Goal: Task Accomplishment & Management: Use online tool/utility

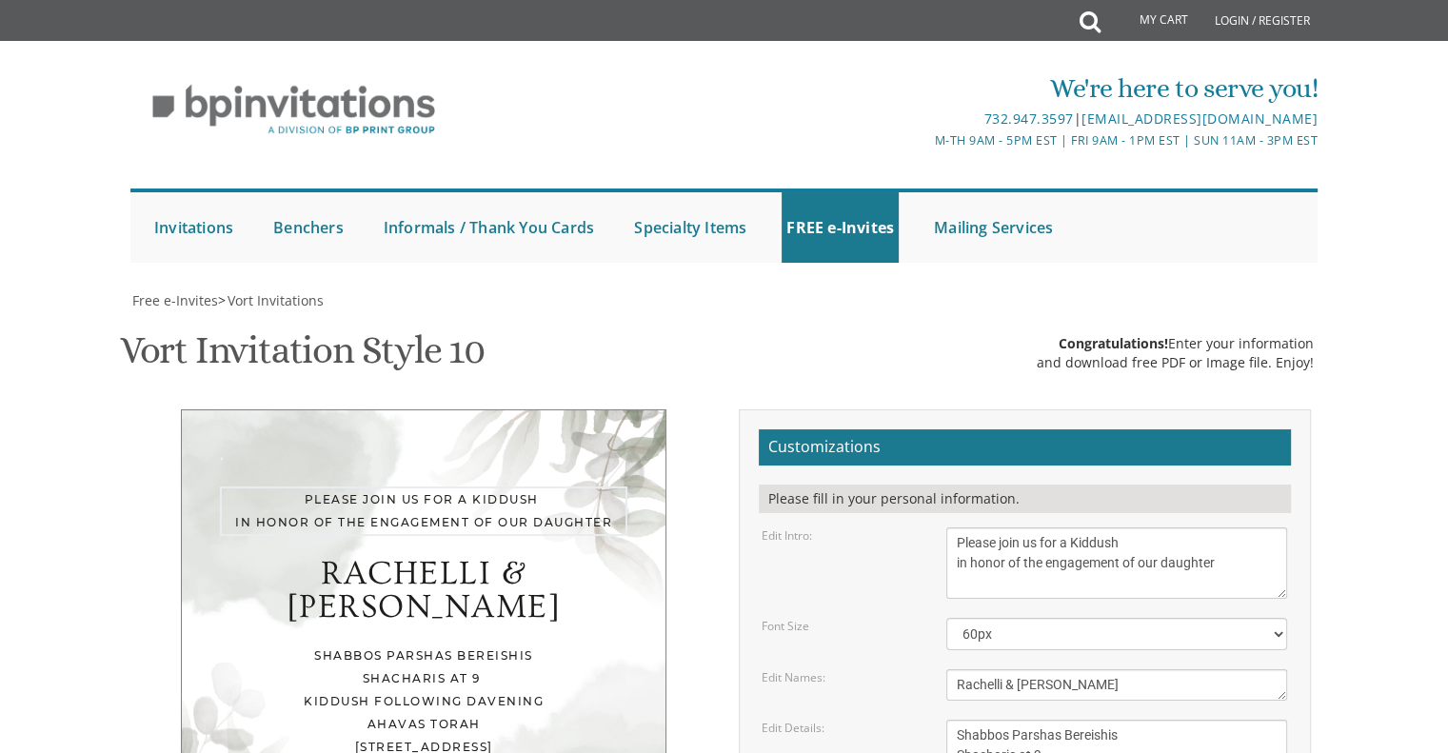
click at [1224, 527] on textarea "With much gratitude to Hashem We would like to invite you to The vort of our de…" at bounding box center [1116, 562] width 341 height 71
click at [1014, 669] on textarea "[PERSON_NAME] & Baila" at bounding box center [1116, 684] width 341 height 31
type textarea "[PERSON_NAME] to [PERSON_NAME]"
click at [1124, 720] on textarea "[DATE] seven o’clock pm Khal Chassidim [STREET_ADDRESS]" at bounding box center [1116, 765] width 341 height 91
type textarea "Shabbos Parshas Bereishis Shacharis at 9 kiddush following davening Ahavas Tora…"
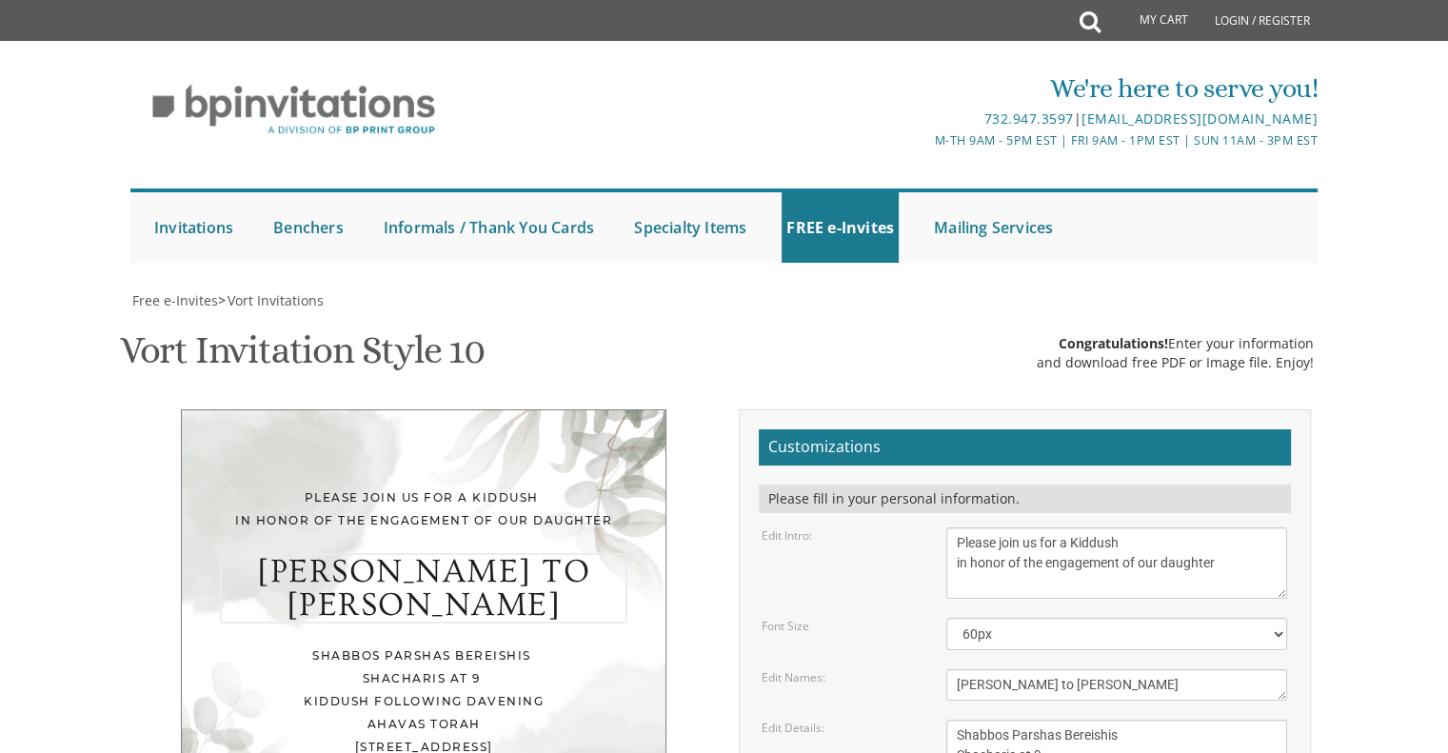
click at [1012, 669] on textarea "[PERSON_NAME] & Baila" at bounding box center [1116, 684] width 341 height 31
click at [1009, 669] on textarea "[PERSON_NAME] & Baila" at bounding box center [1116, 684] width 341 height 31
type textarea "Rachelli & [PERSON_NAME]"
click at [1116, 720] on textarea "[DATE] seven o’clock pm Khal Chassidim [STREET_ADDRESS]" at bounding box center [1116, 765] width 341 height 91
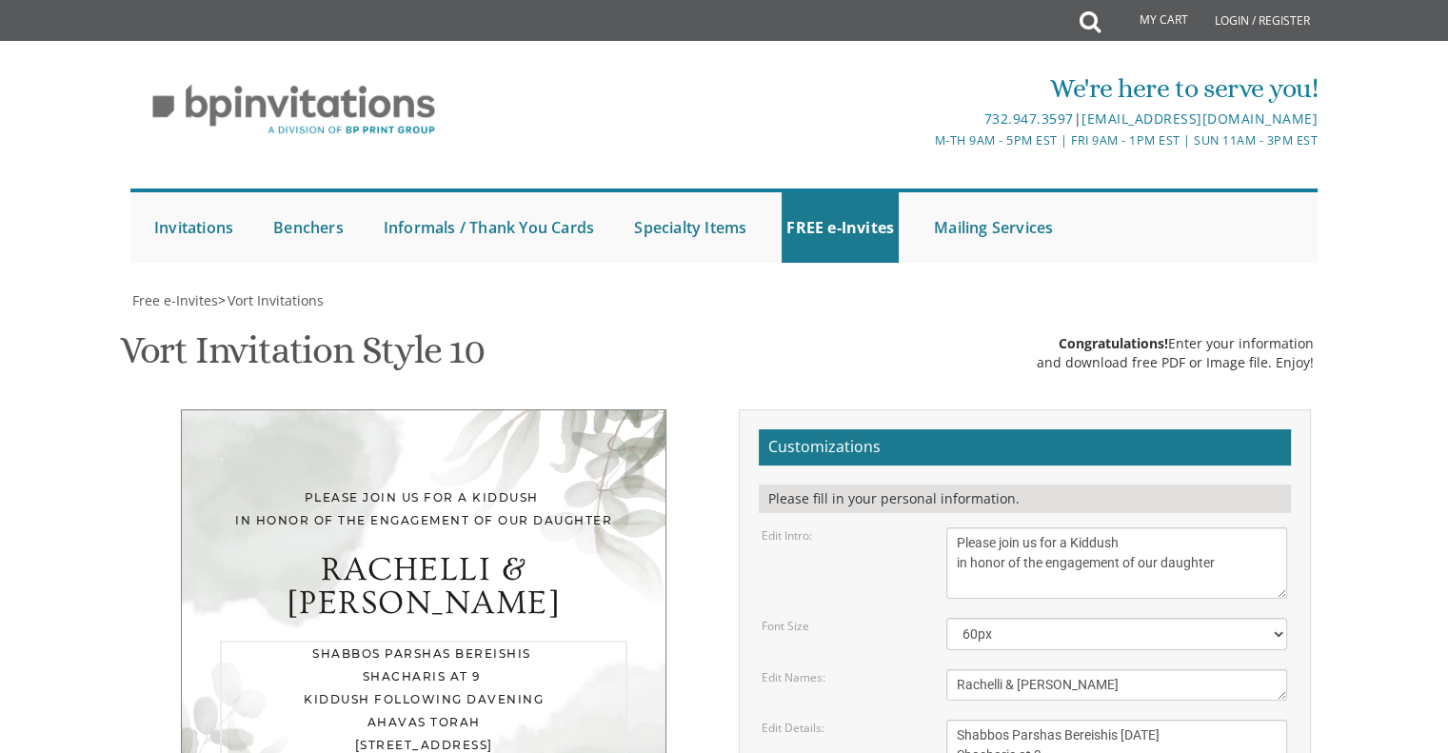
scroll to position [227, 0]
type textarea "Shabbos Parshas Bereishis [DATE] Shacharis at 9 kiddush following davening Ahav…"
click at [446, 553] on div "Rachelli & [PERSON_NAME]" at bounding box center [424, 586] width 408 height 67
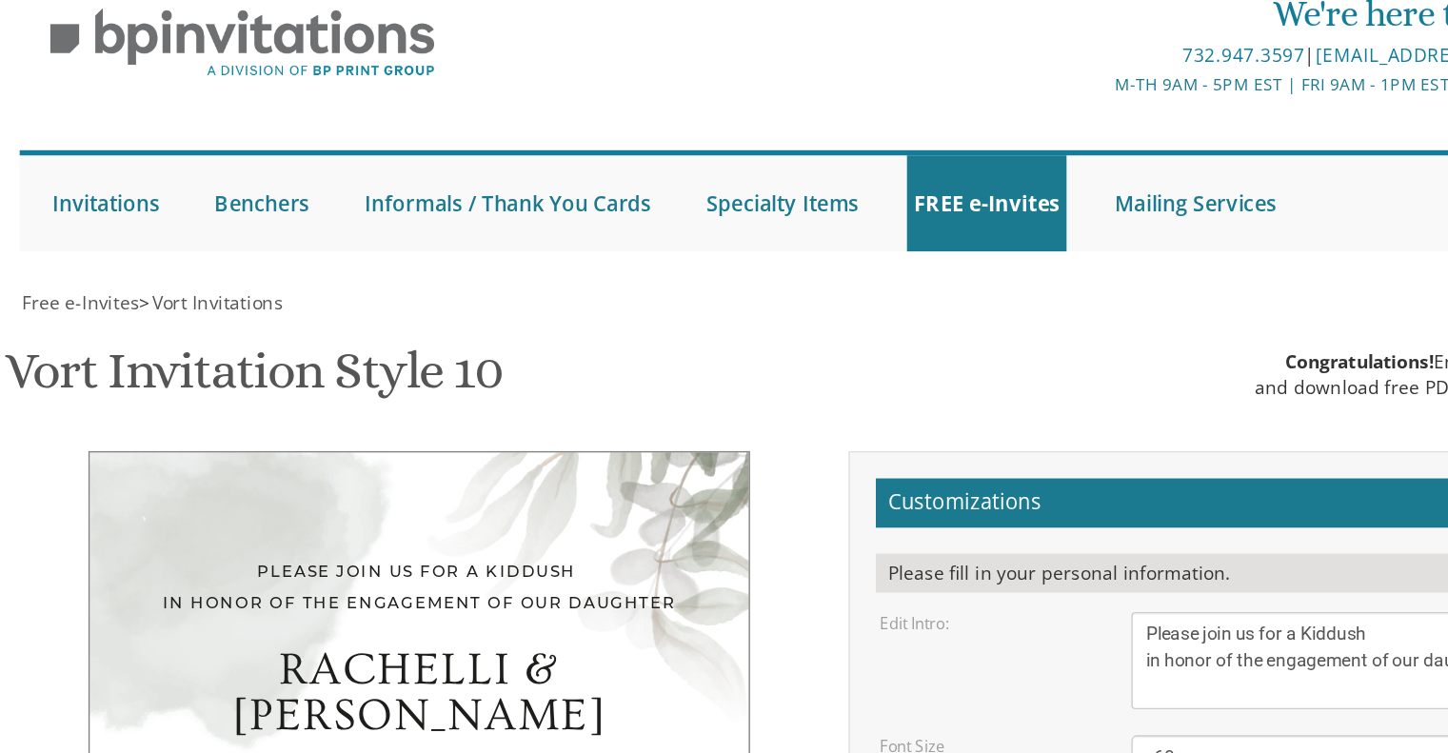
scroll to position [278, 0]
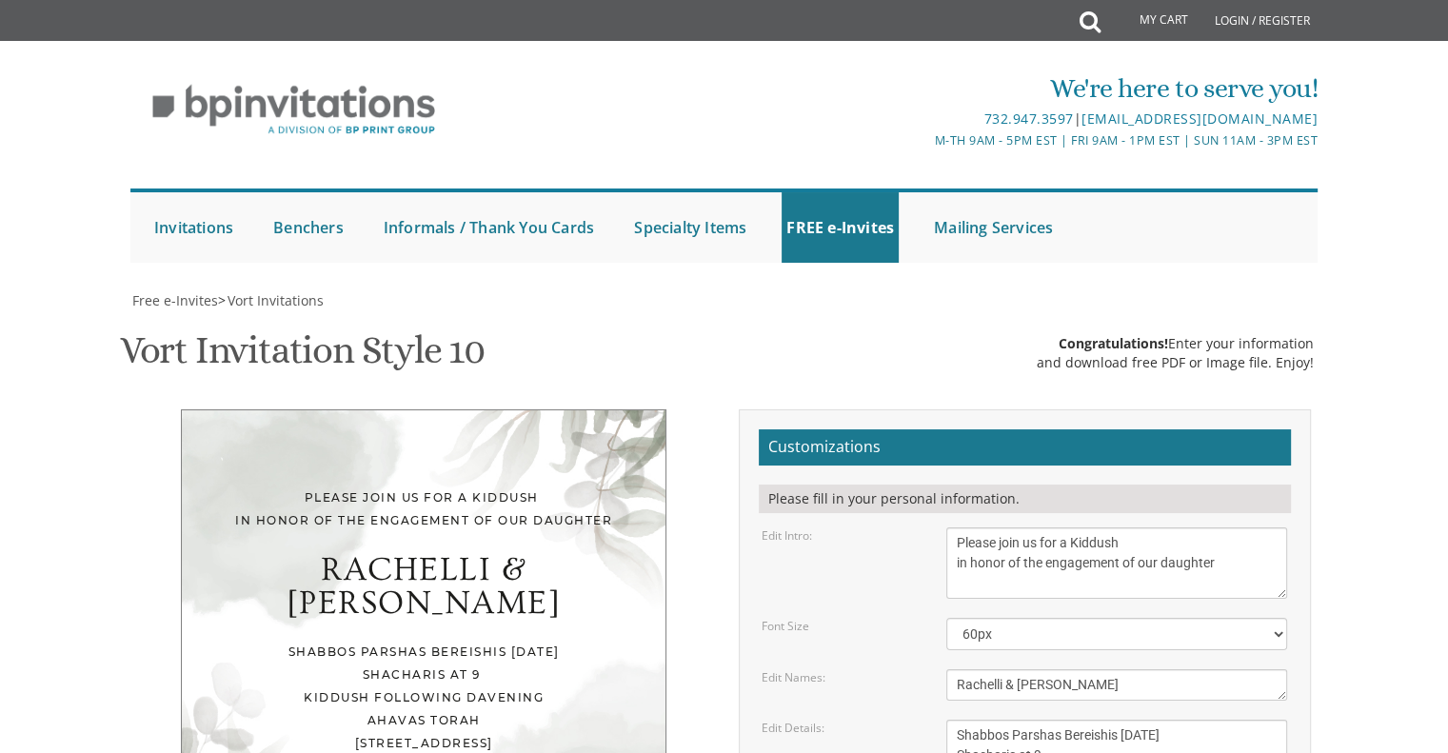
click at [456, 553] on div "Rachelli & [PERSON_NAME]" at bounding box center [424, 586] width 408 height 67
drag, startPoint x: 456, startPoint y: 285, endPoint x: 435, endPoint y: 285, distance: 20.9
click at [435, 553] on div "Rachelli & [PERSON_NAME]" at bounding box center [424, 586] width 408 height 67
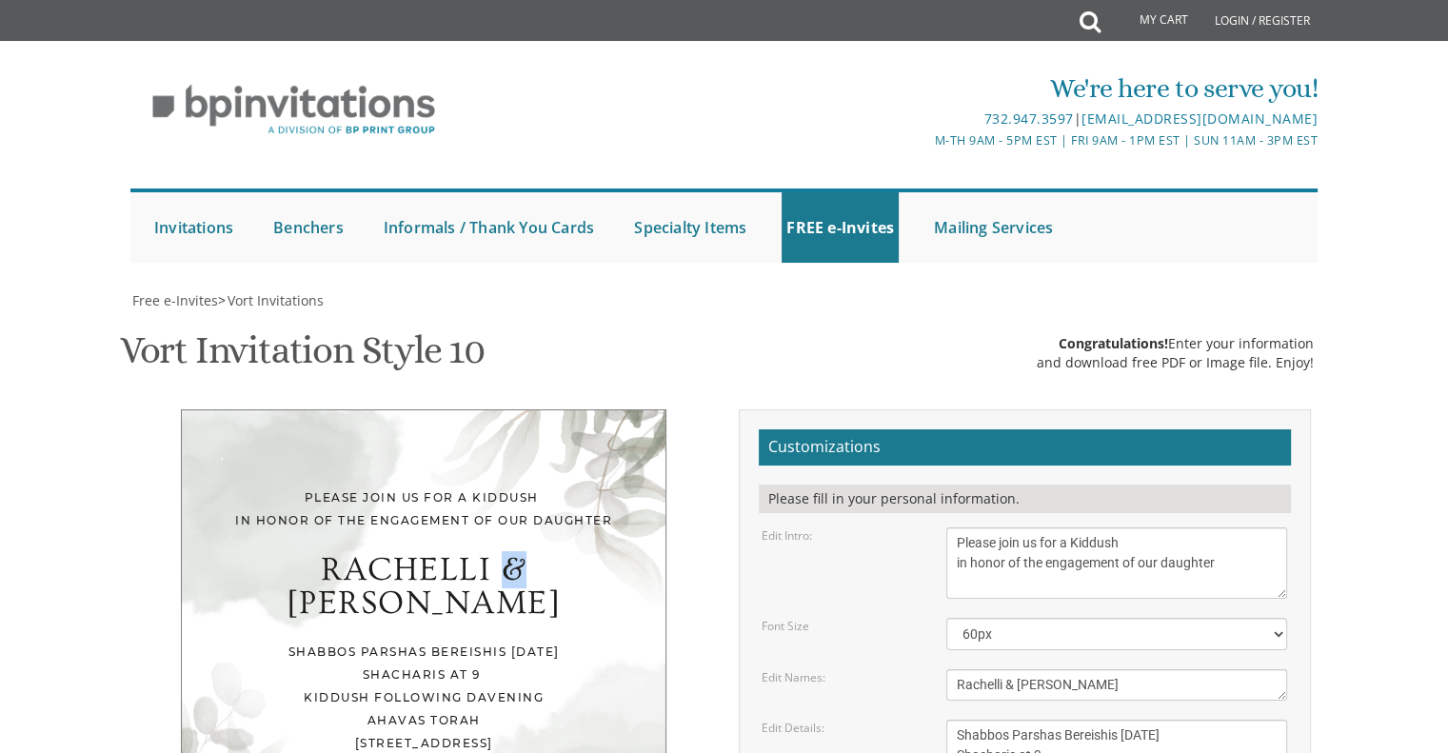
drag, startPoint x: 435, startPoint y: 285, endPoint x: 448, endPoint y: 285, distance: 13.3
click at [448, 553] on div "Rachelli & [PERSON_NAME]" at bounding box center [424, 586] width 408 height 67
click at [534, 487] on div "Please join us for a Kiddush in honor of the engagement of our daughter" at bounding box center [424, 510] width 408 height 46
drag, startPoint x: 534, startPoint y: 240, endPoint x: 547, endPoint y: 237, distance: 13.6
click at [547, 487] on div "Please join us for a Kiddush in honor of the engagement of our daughter" at bounding box center [424, 510] width 408 height 46
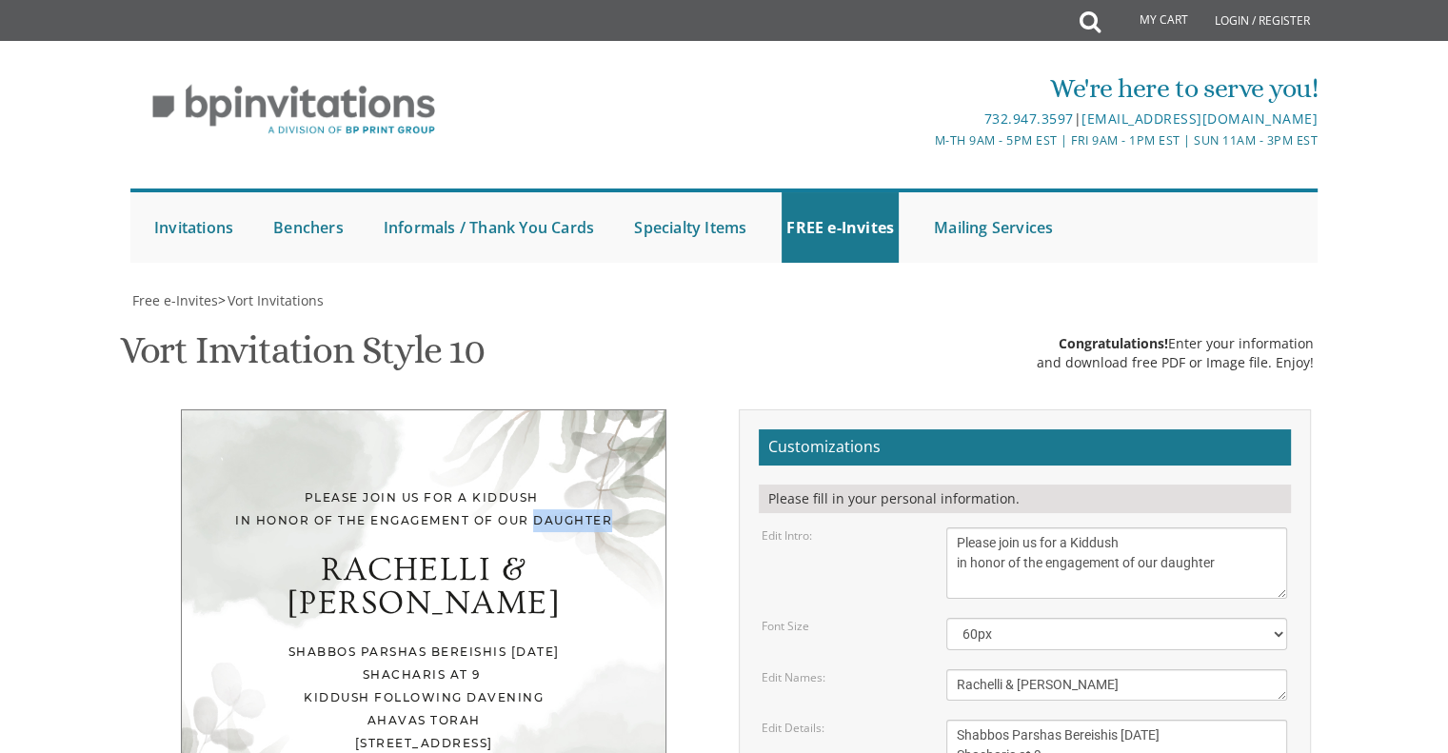
click at [547, 487] on div "Please join us for a Kiddush in honor of the engagement of our daughter" at bounding box center [424, 510] width 408 height 46
click at [460, 553] on div "Rachelli & [PERSON_NAME]" at bounding box center [424, 586] width 408 height 67
click at [1224, 527] on textarea "With much gratitude to Hashem We would like to invite you to The vort of our de…" at bounding box center [1116, 562] width 341 height 71
type textarea "Please join us for a Kiddush in honor of the engagement of"
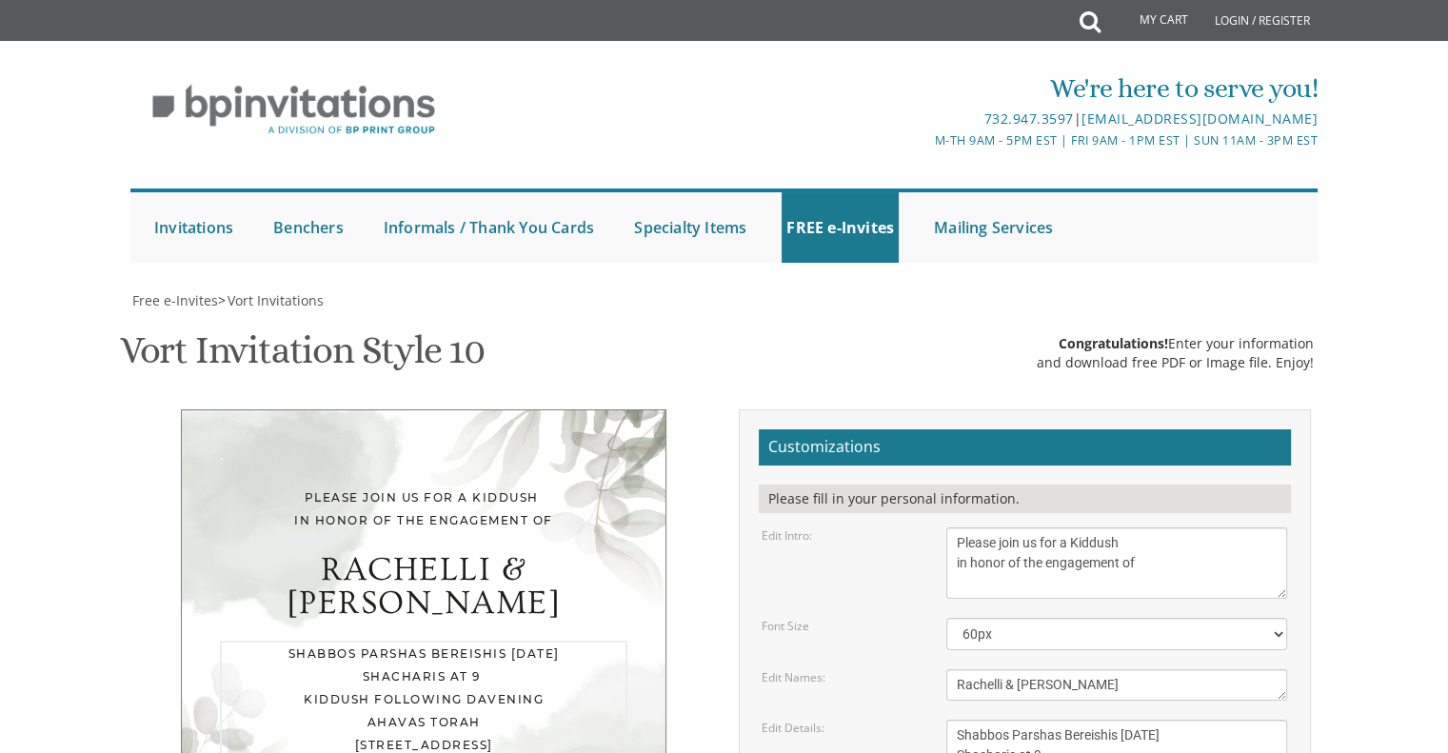
click at [1044, 720] on textarea "[DATE] seven o’clock pm Khal Chassidim [STREET_ADDRESS]" at bounding box center [1116, 765] width 341 height 91
type textarea "Shabbos Parshas Bereishis [DATE] Shacharis at 9:00 A.M. kiddush following daven…"
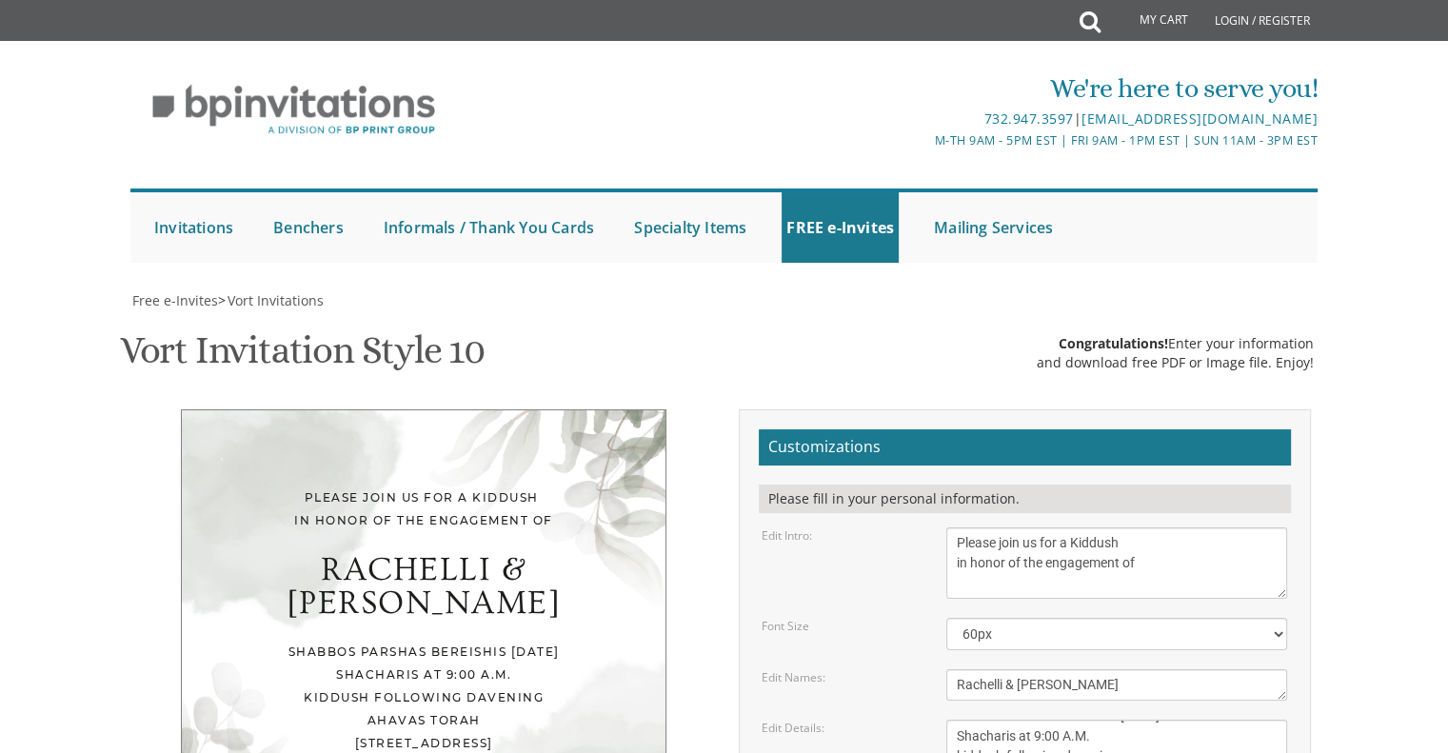
scroll to position [430, 0]
